Goal: Contribute content

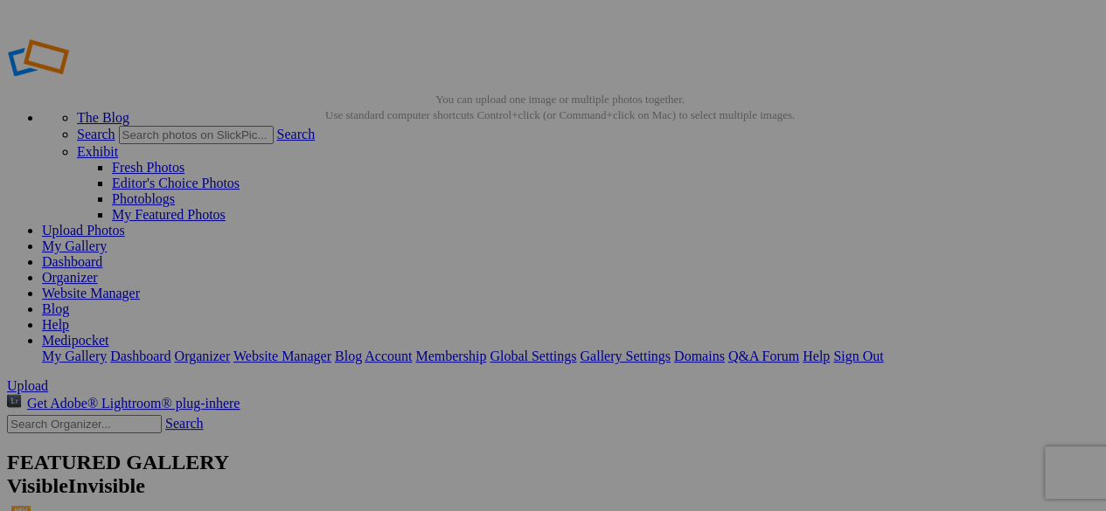
click at [69, 302] on link "Blog" at bounding box center [55, 309] width 27 height 15
